Goal: Task Accomplishment & Management: Manage account settings

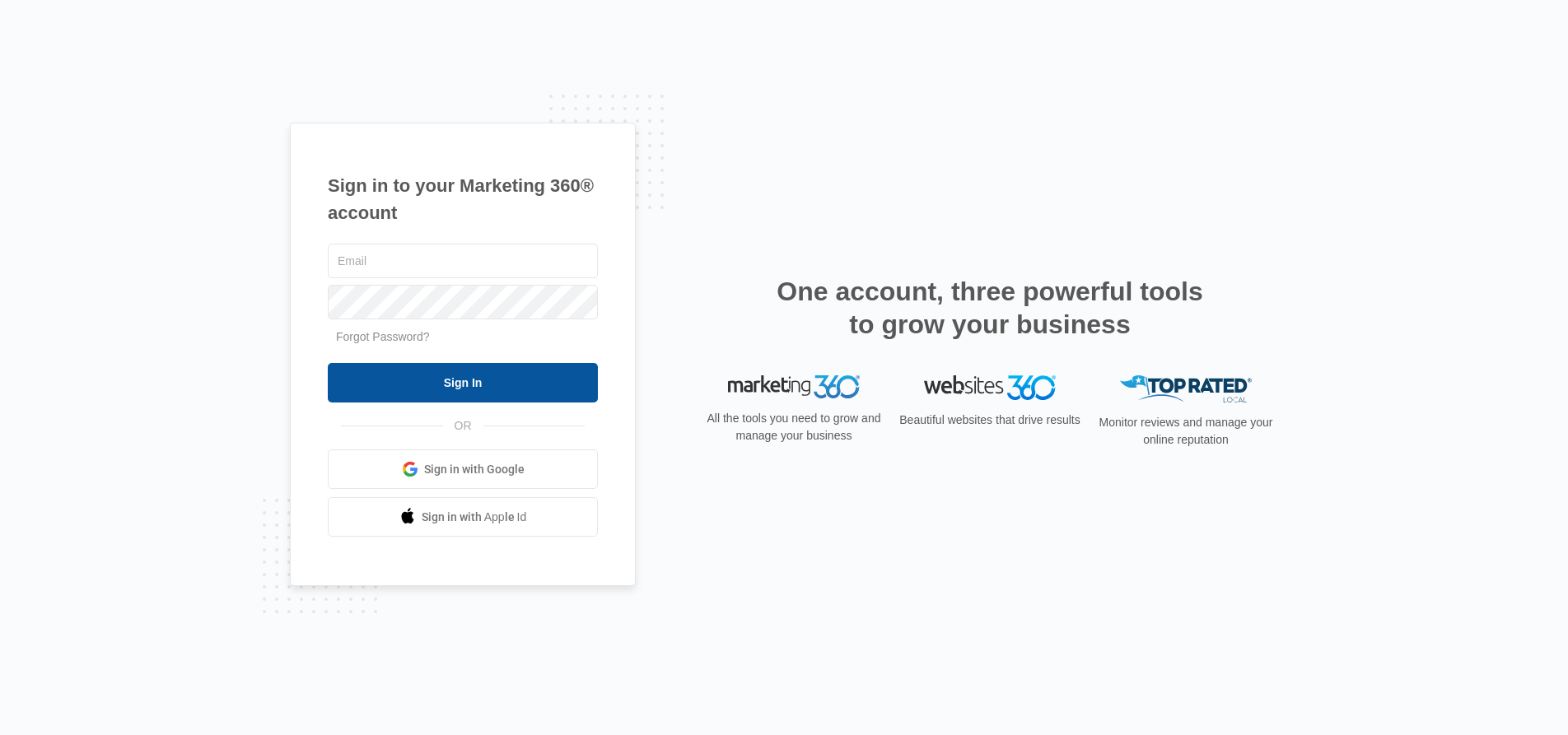
click at [508, 374] on input "Sign In" at bounding box center [462, 382] width 270 height 39
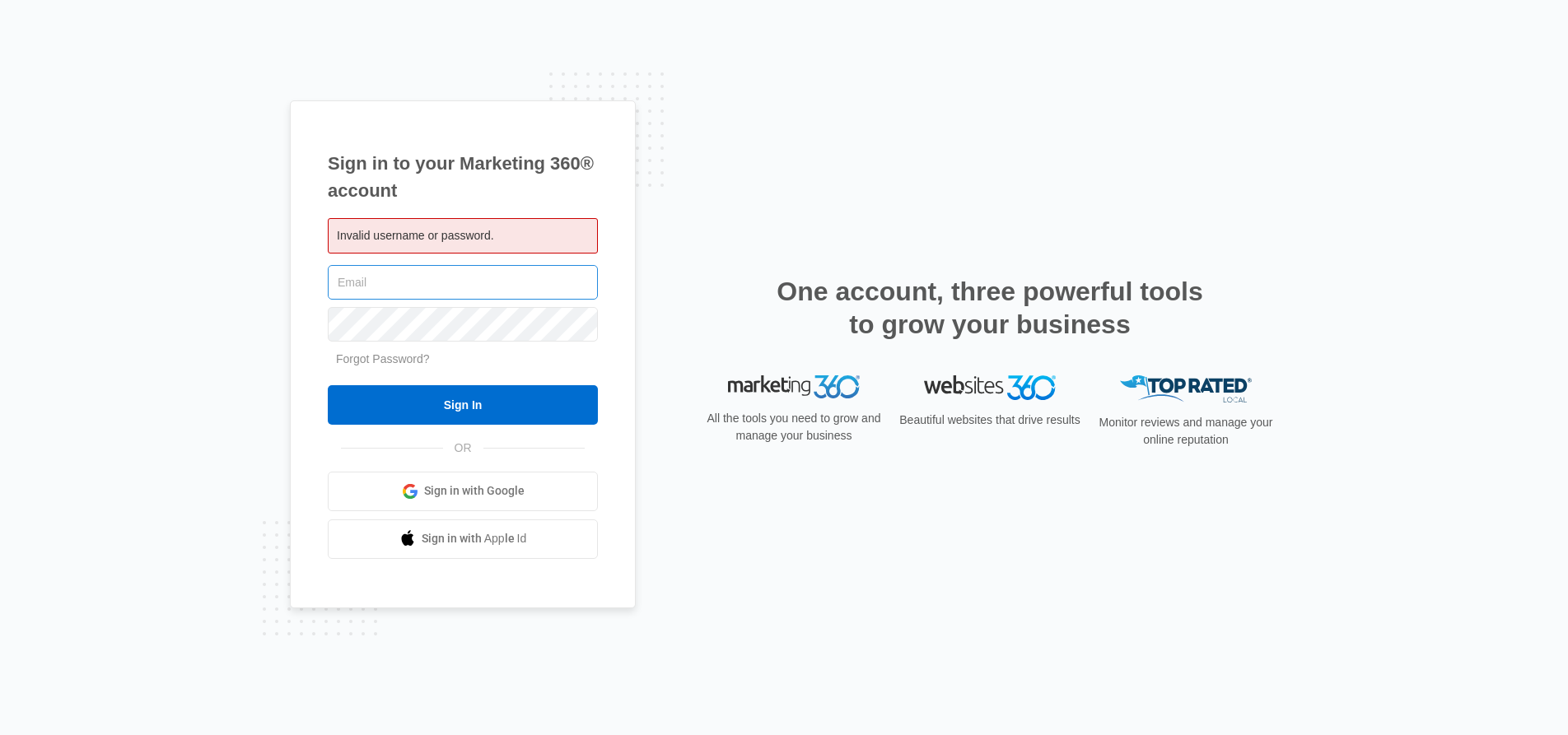
click at [490, 279] on input "text" at bounding box center [462, 282] width 270 height 35
type input "[PERSON_NAME][EMAIL_ADDRESS][PERSON_NAME][DOMAIN_NAME]"
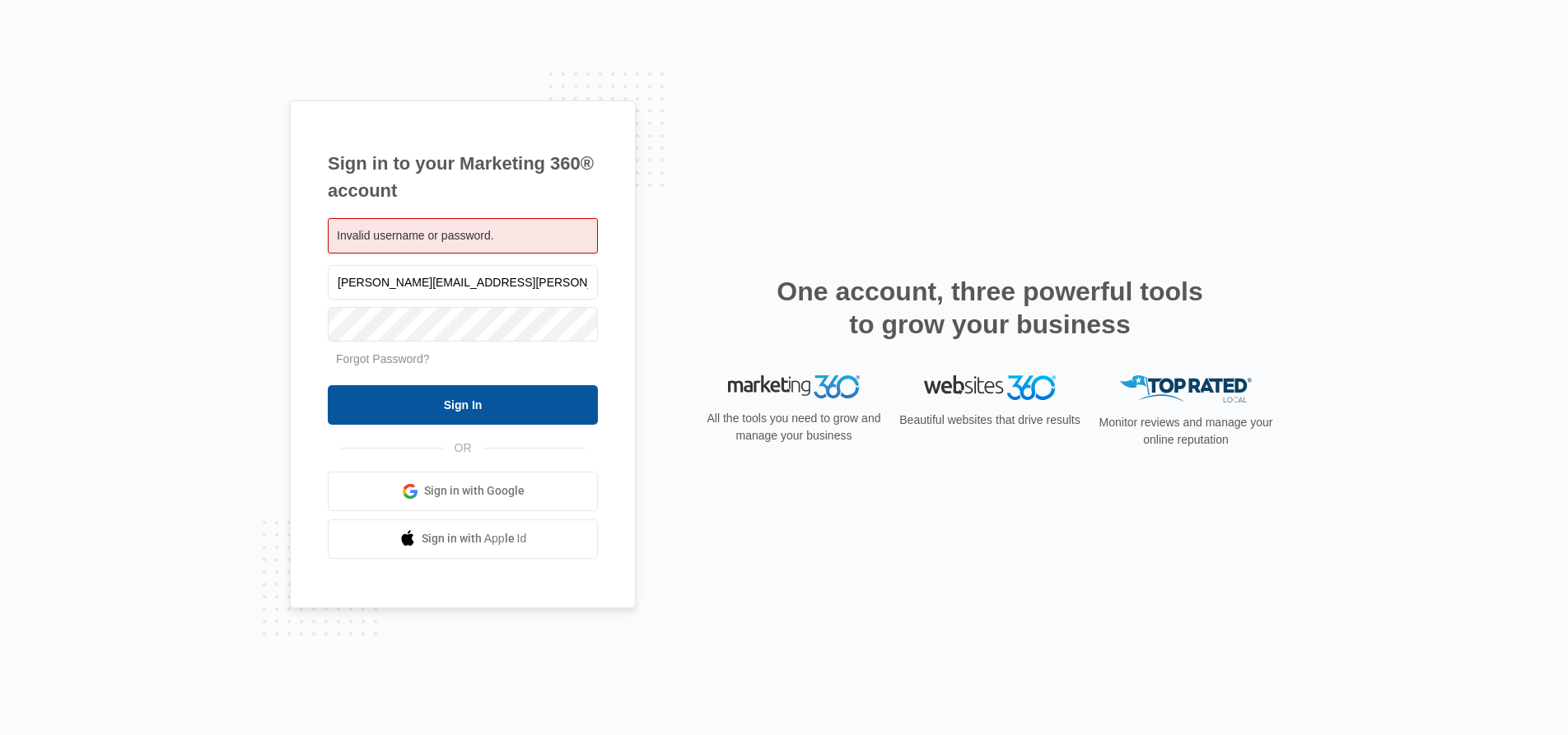
click at [498, 403] on input "Sign In" at bounding box center [462, 405] width 270 height 39
